Goal: Information Seeking & Learning: Learn about a topic

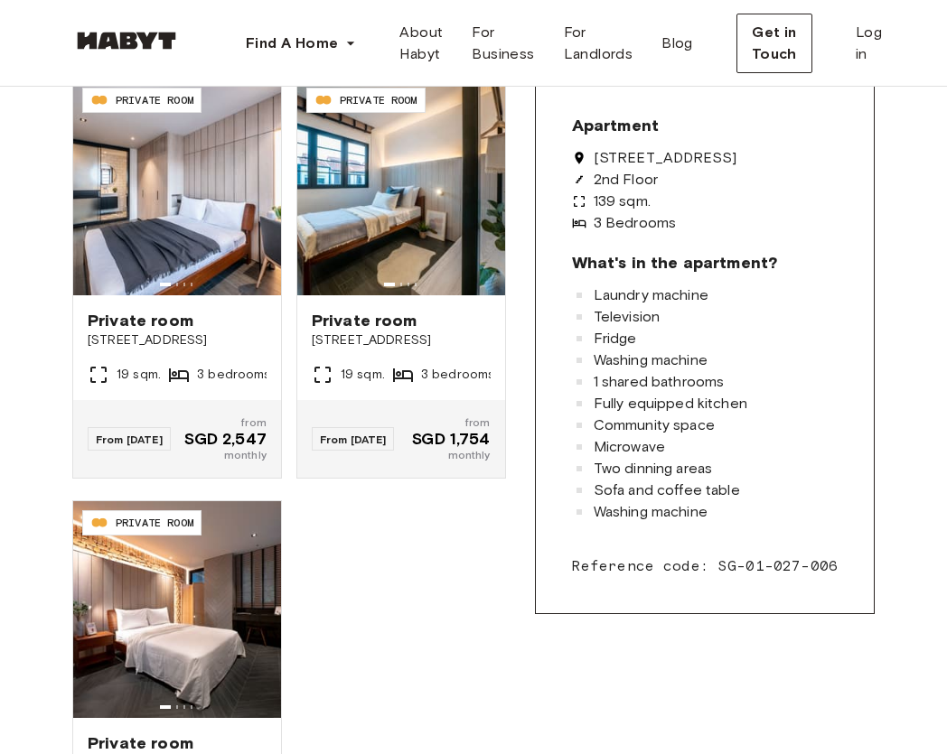
scroll to position [453, 0]
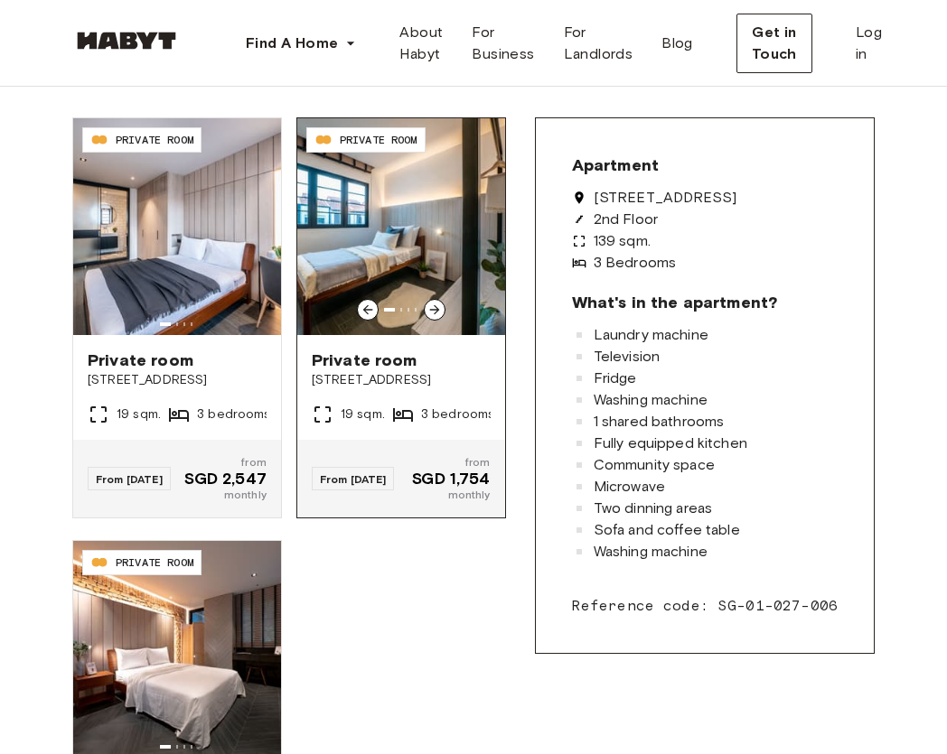
click at [414, 390] on div "Private room 467D Joo Chiat Road 19 sqm. 3 bedrooms 2nd Floor" at bounding box center [401, 387] width 208 height 105
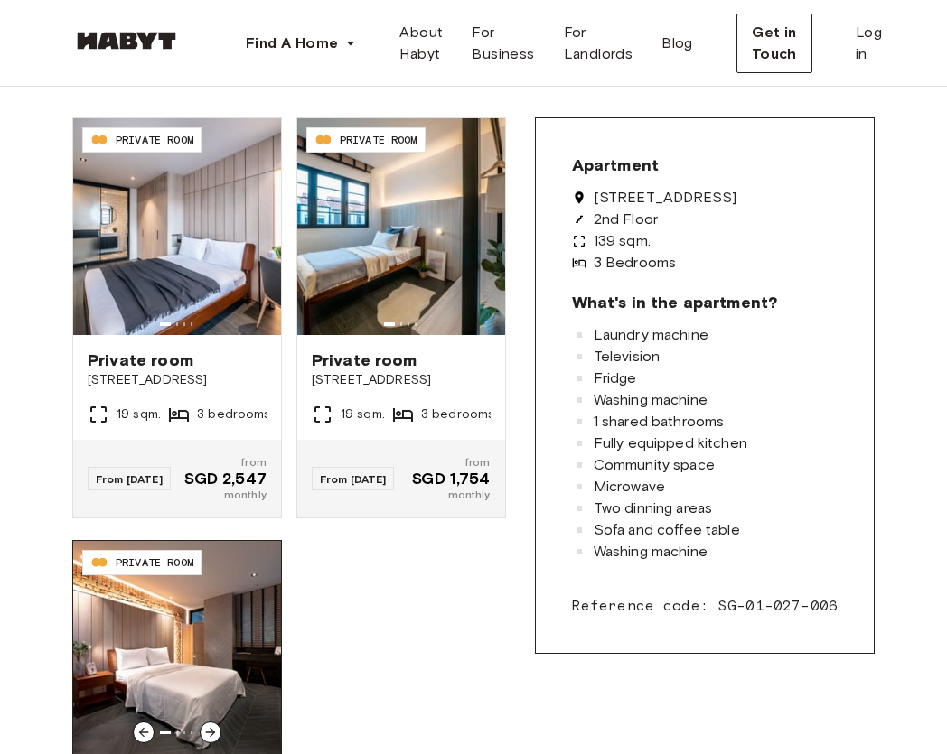
click at [150, 599] on img at bounding box center [177, 649] width 208 height 217
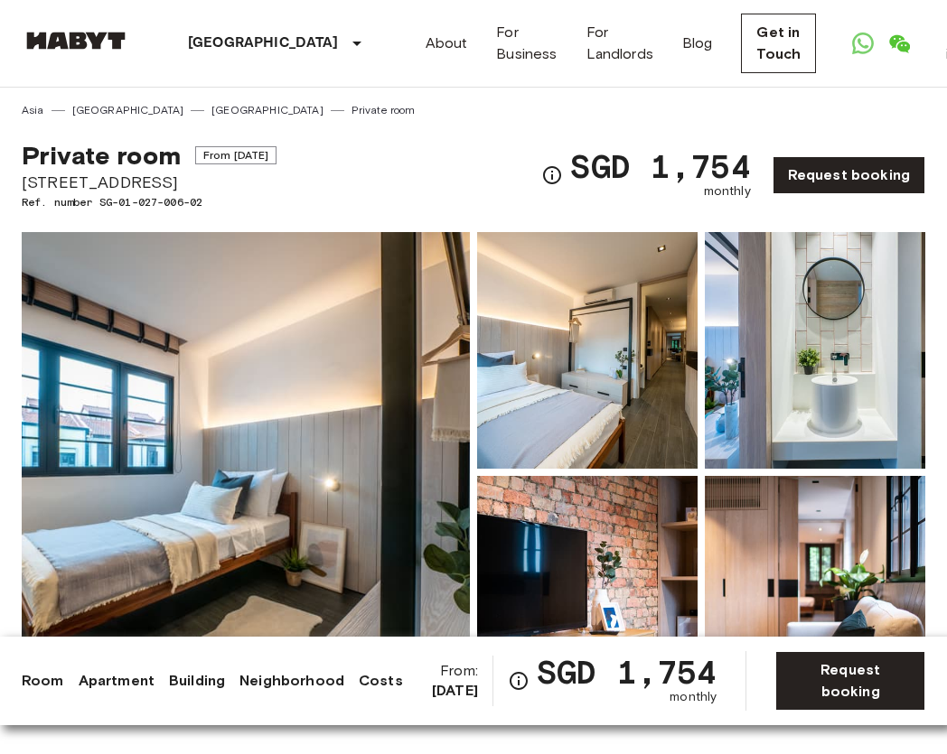
click at [610, 387] on img at bounding box center [587, 350] width 220 height 237
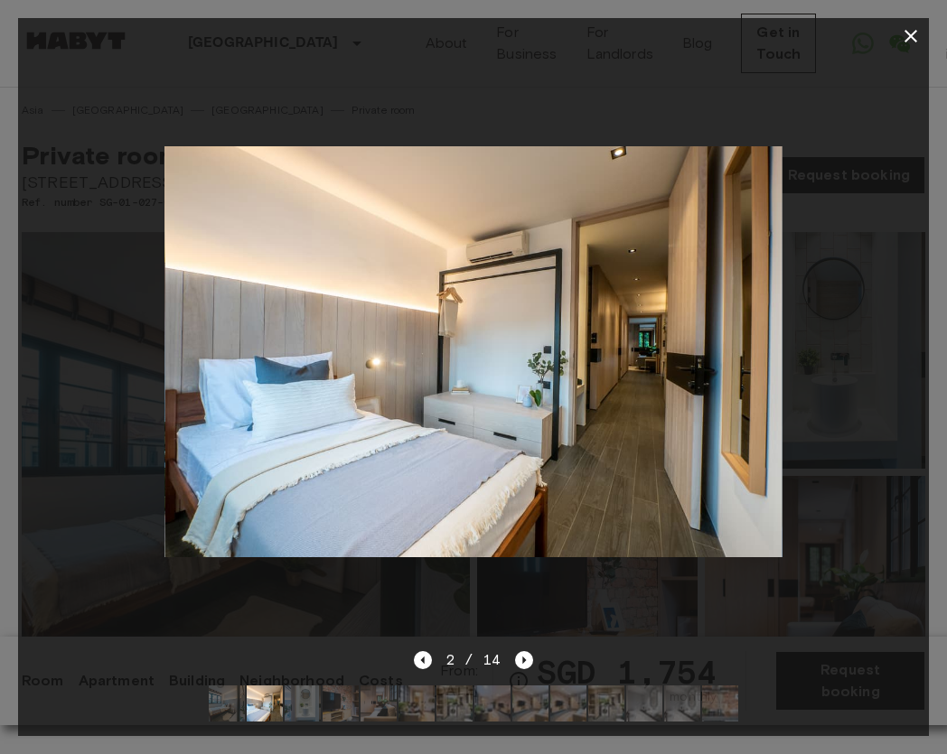
click at [807, 378] on div at bounding box center [473, 351] width 910 height 595
click at [912, 38] on icon "button" at bounding box center [910, 36] width 13 height 13
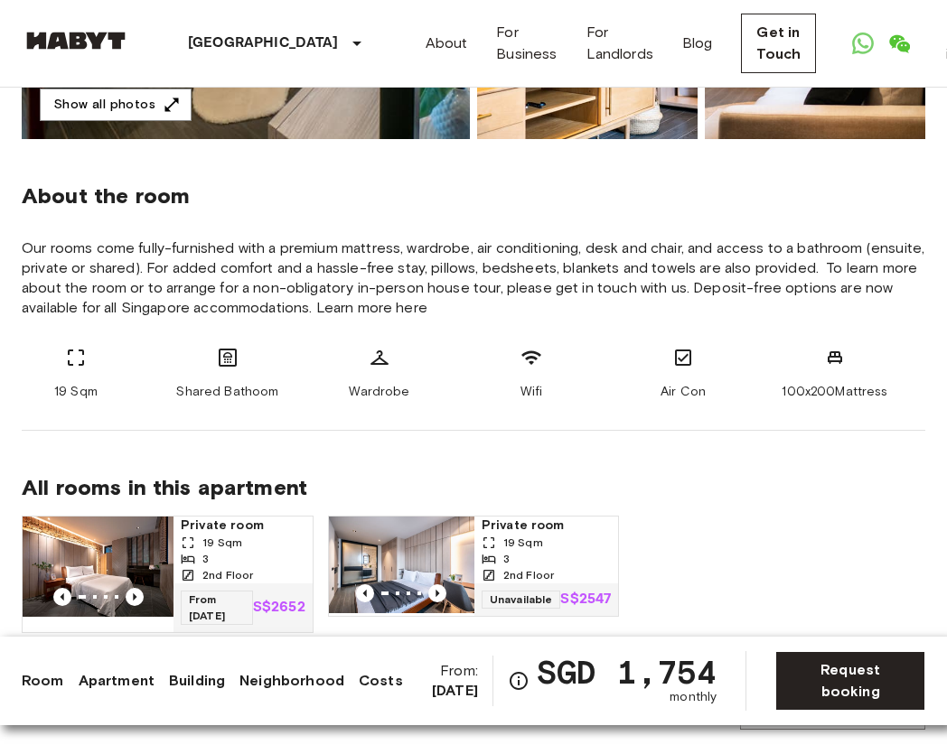
scroll to position [609, 0]
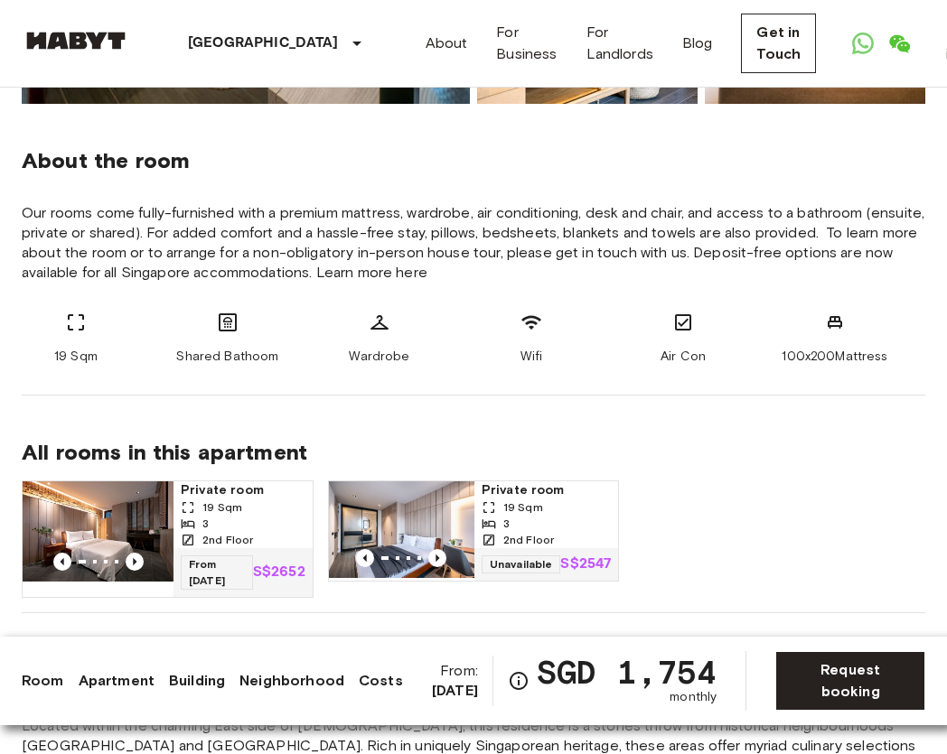
click at [376, 527] on img at bounding box center [401, 529] width 145 height 97
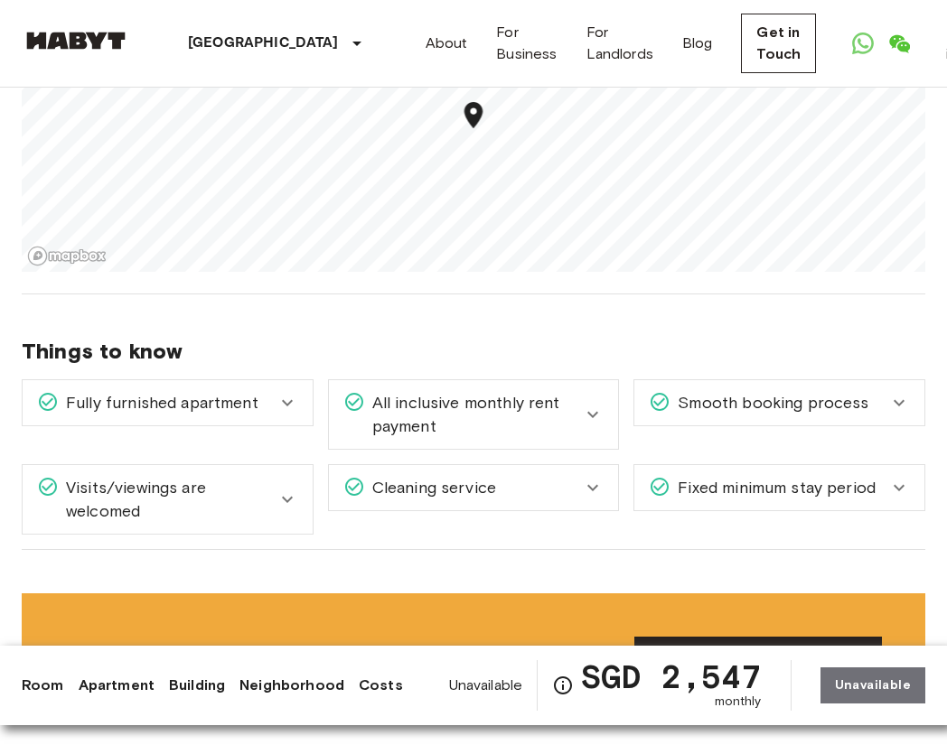
scroll to position [1399, 0]
